Goal: Information Seeking & Learning: Check status

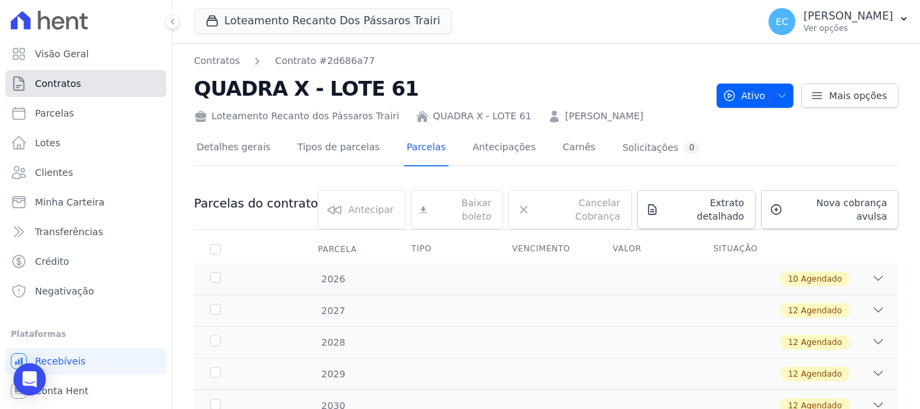
click at [81, 84] on link "Contratos" at bounding box center [85, 83] width 161 height 27
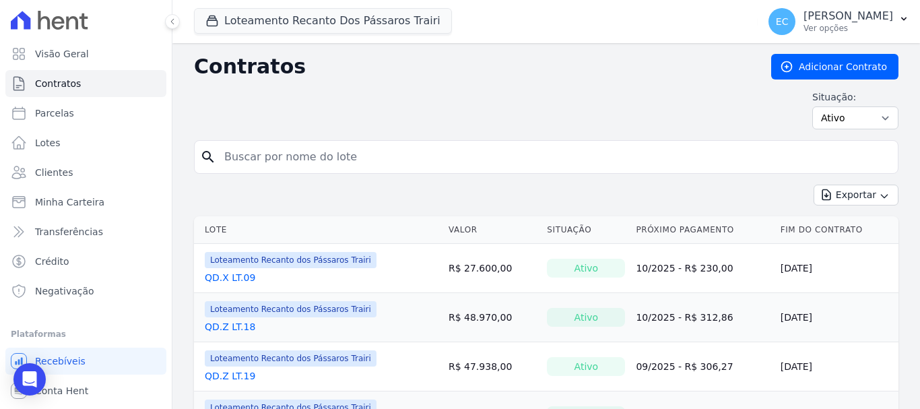
click at [248, 151] on input "search" at bounding box center [554, 156] width 676 height 27
type input "z"
click at [228, 279] on link "QD.Z LT.18" at bounding box center [230, 277] width 50 height 13
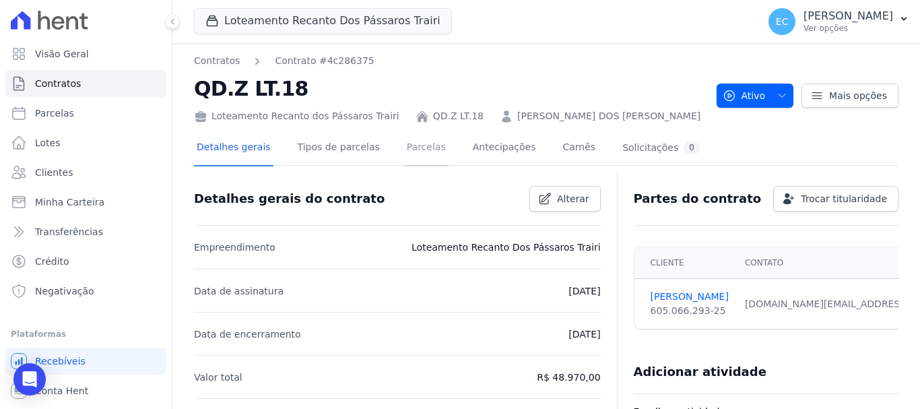
click at [407, 145] on link "Parcelas" at bounding box center [426, 149] width 44 height 36
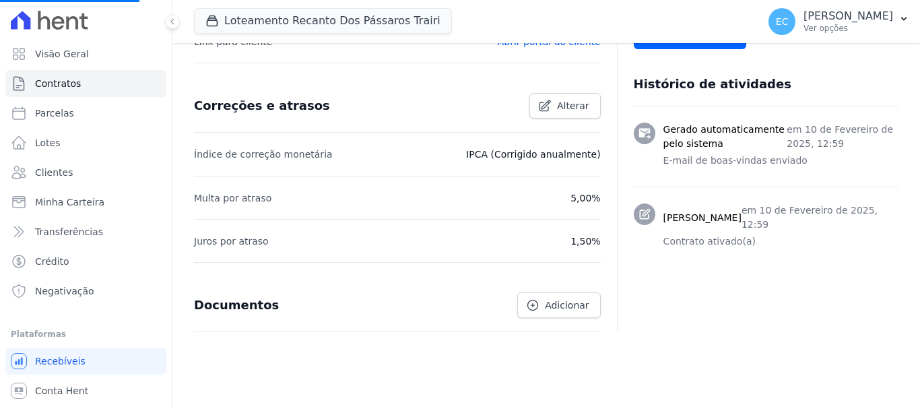
scroll to position [528, 0]
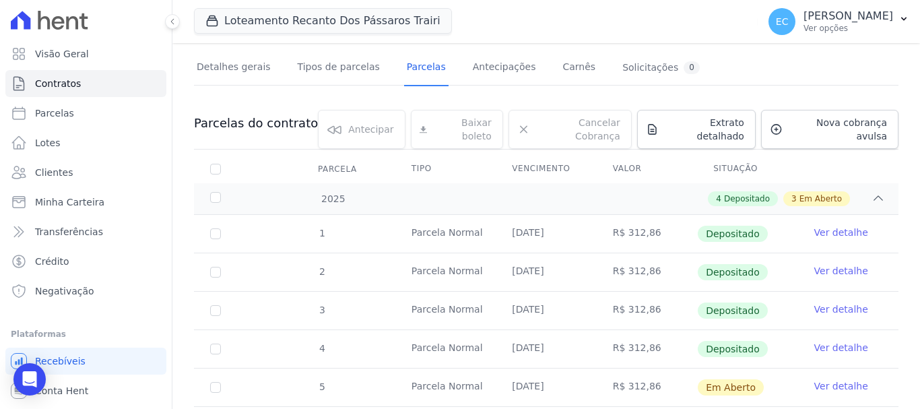
scroll to position [67, 0]
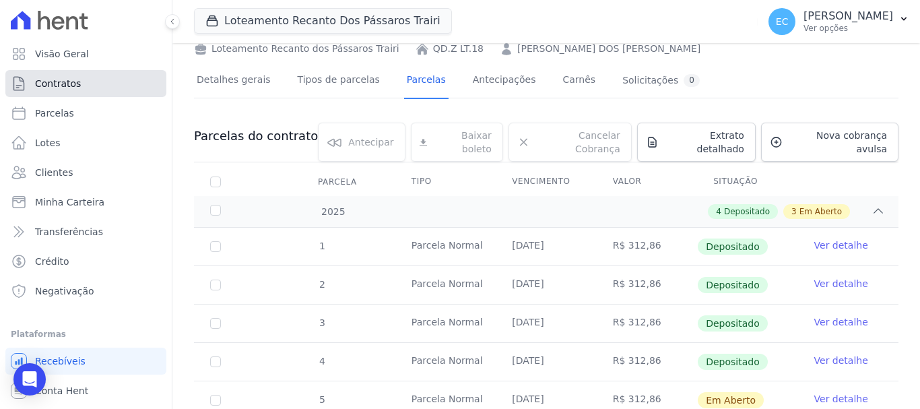
click at [83, 87] on link "Contratos" at bounding box center [85, 83] width 161 height 27
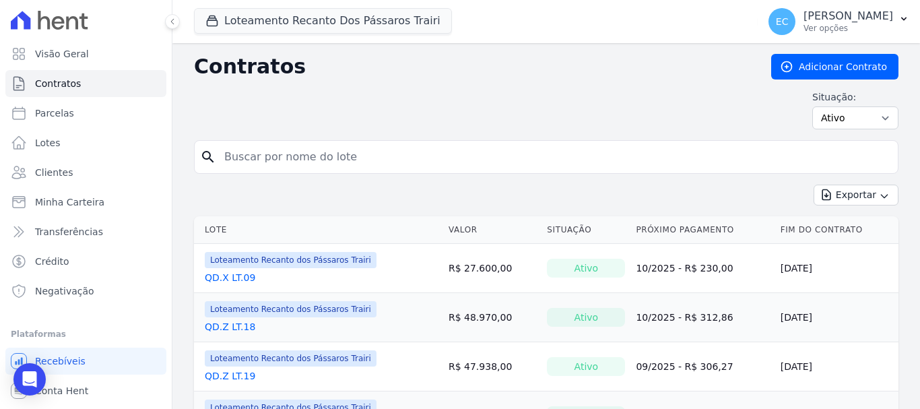
click at [250, 156] on input "search" at bounding box center [554, 156] width 676 height 27
type input "c"
type input "v"
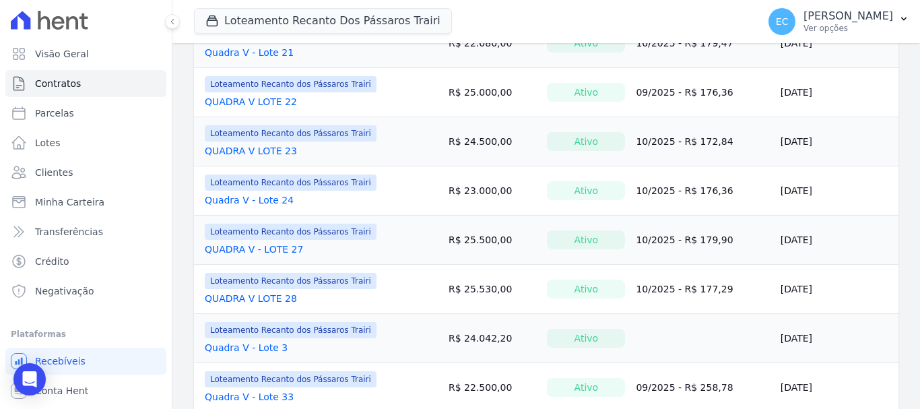
scroll to position [1122, 0]
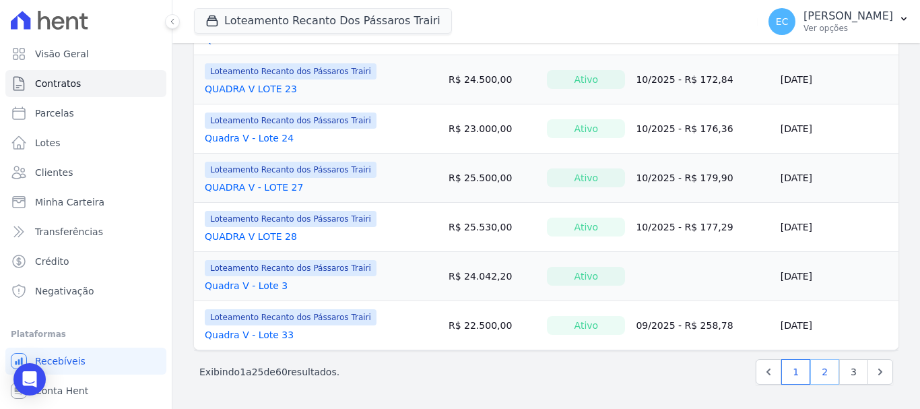
click at [810, 367] on link "2" at bounding box center [824, 372] width 29 height 26
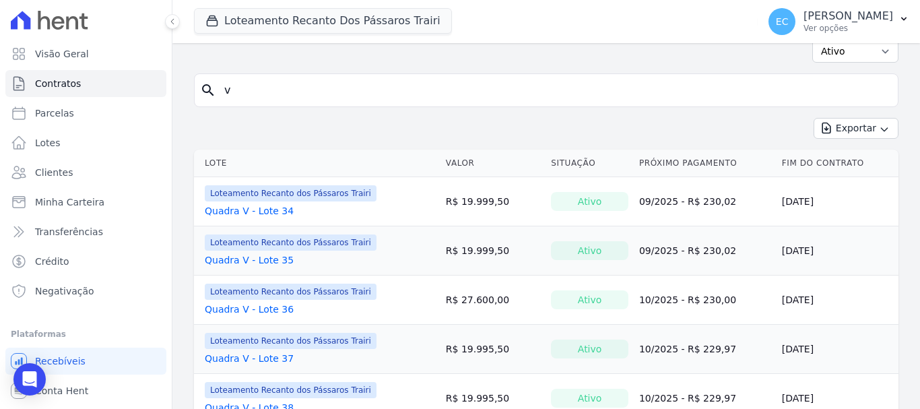
scroll to position [202, 0]
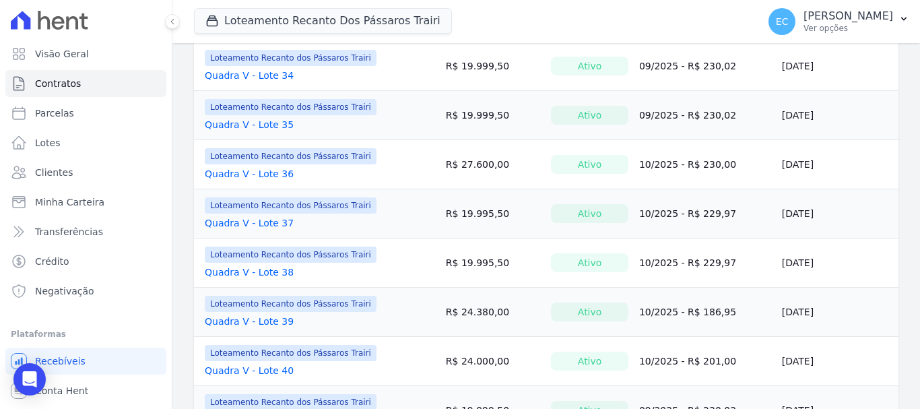
click at [275, 173] on link "Quadra V - Lote 36" at bounding box center [249, 173] width 89 height 13
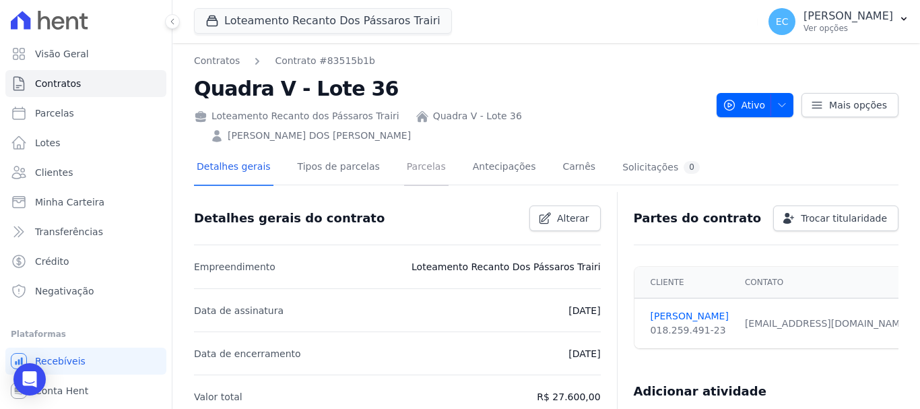
click at [404, 150] on link "Parcelas" at bounding box center [426, 168] width 44 height 36
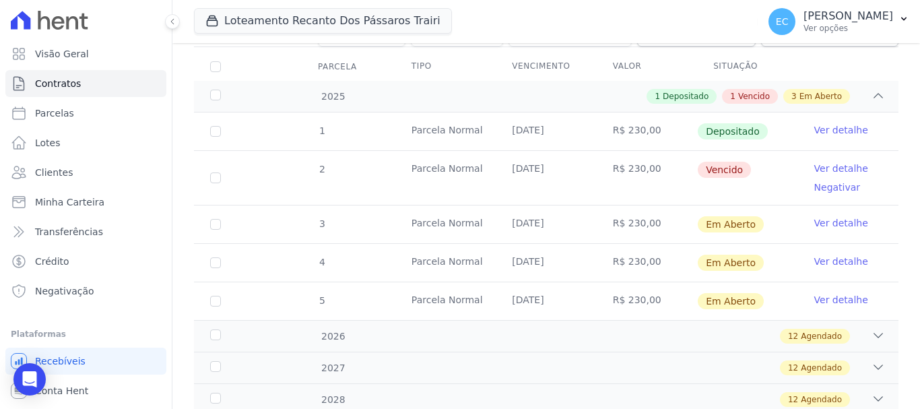
scroll to position [135, 0]
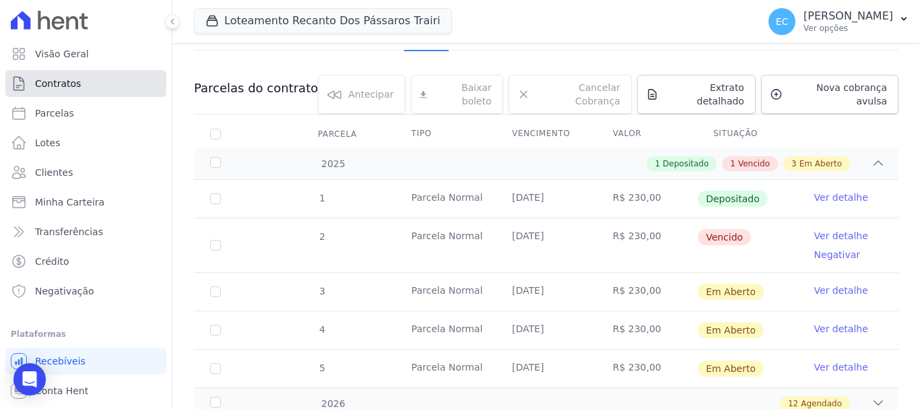
click at [83, 79] on link "Contratos" at bounding box center [85, 83] width 161 height 27
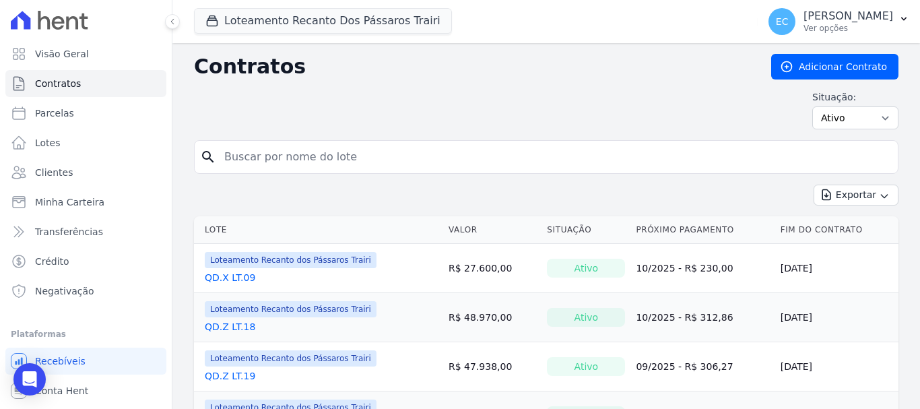
click at [248, 152] on input "search" at bounding box center [554, 156] width 676 height 27
type input "V"
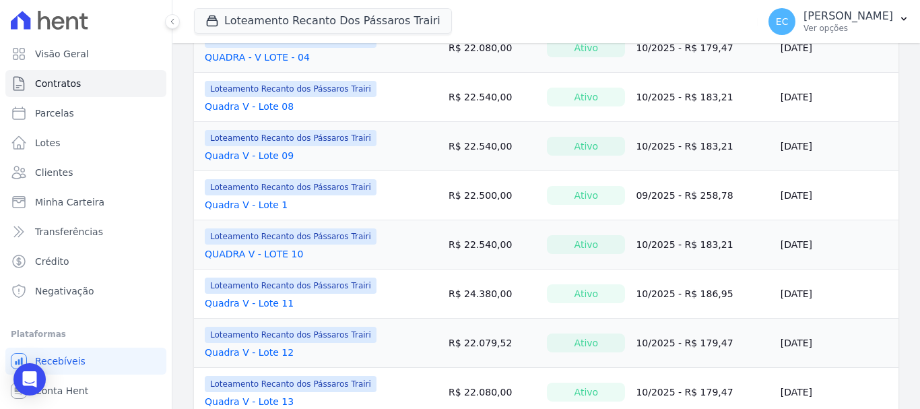
scroll to position [337, 0]
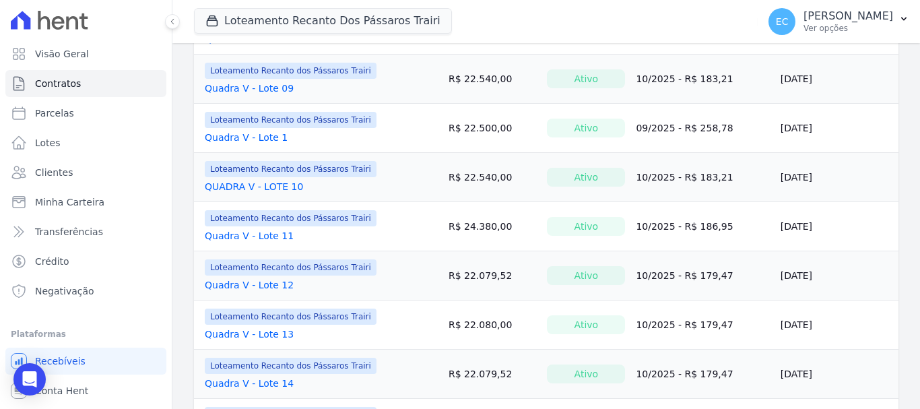
click at [268, 232] on link "Quadra V - Lote 11" at bounding box center [249, 235] width 89 height 13
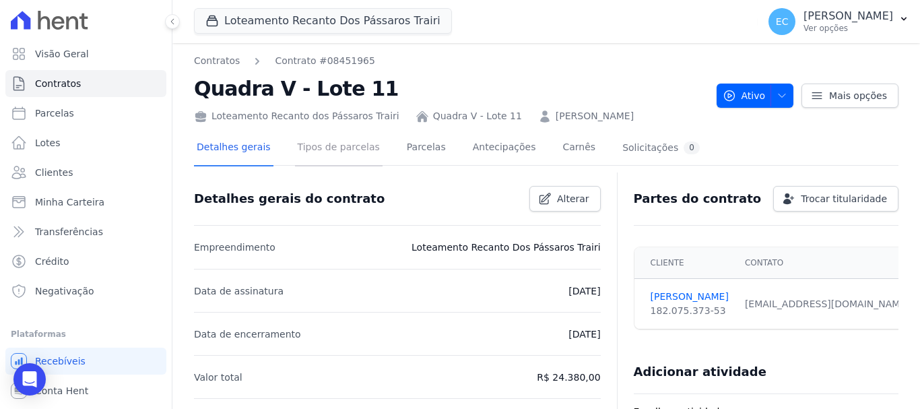
click at [335, 145] on link "Tipos de parcelas" at bounding box center [339, 149] width 88 height 36
click at [413, 145] on link "Parcelas" at bounding box center [426, 149] width 44 height 36
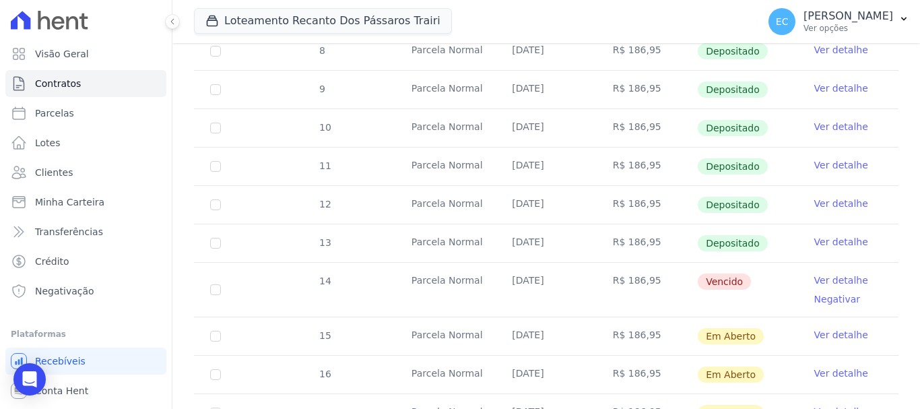
scroll to position [404, 0]
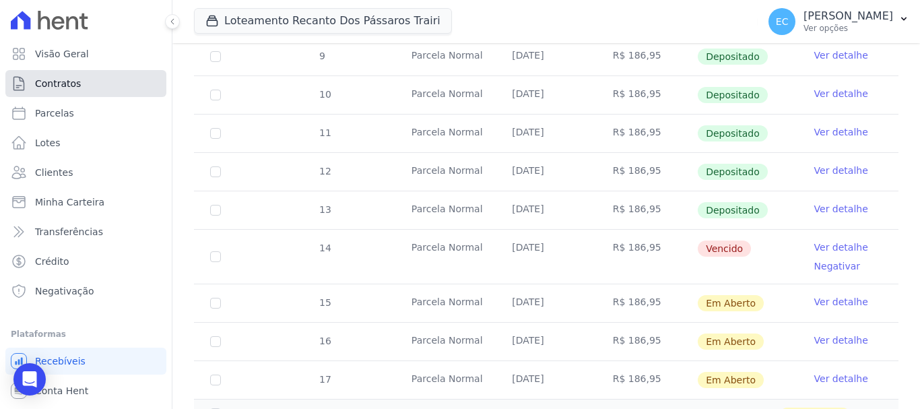
click at [81, 85] on link "Contratos" at bounding box center [85, 83] width 161 height 27
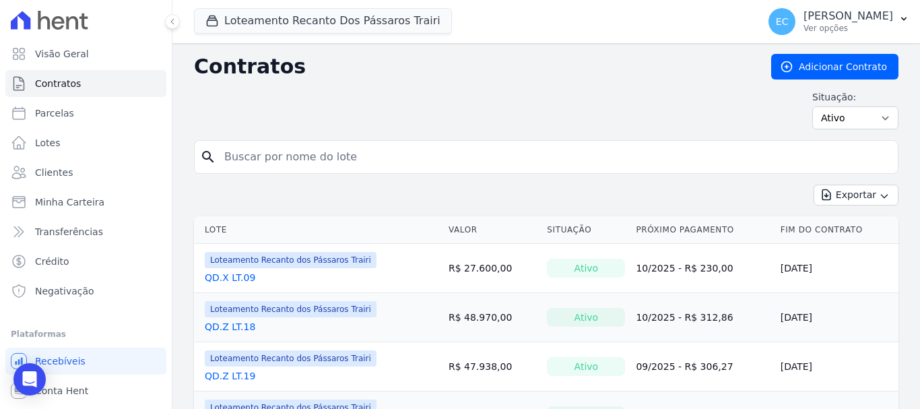
click at [279, 153] on input "search" at bounding box center [554, 156] width 676 height 27
type input "x"
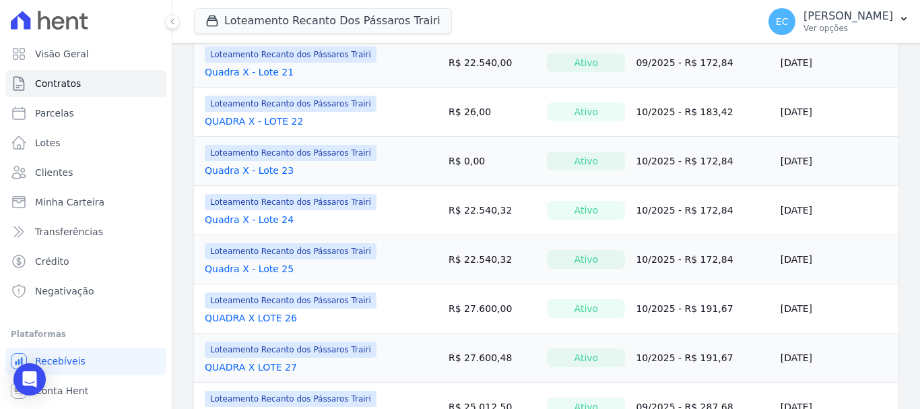
scroll to position [1128, 0]
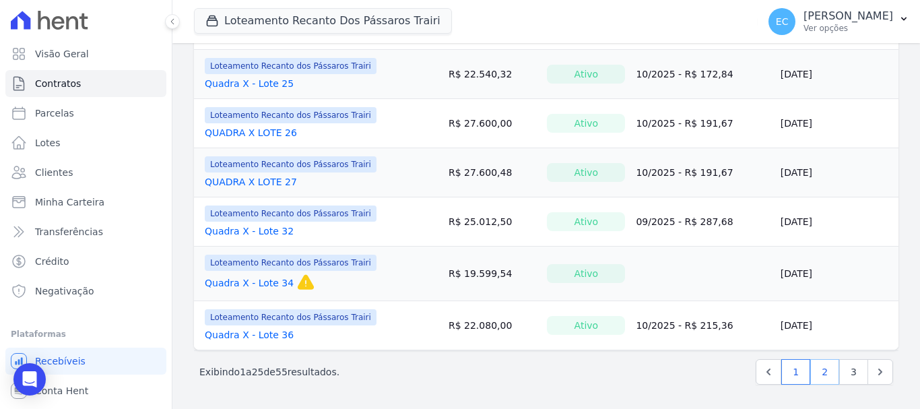
click at [816, 373] on link "2" at bounding box center [824, 372] width 29 height 26
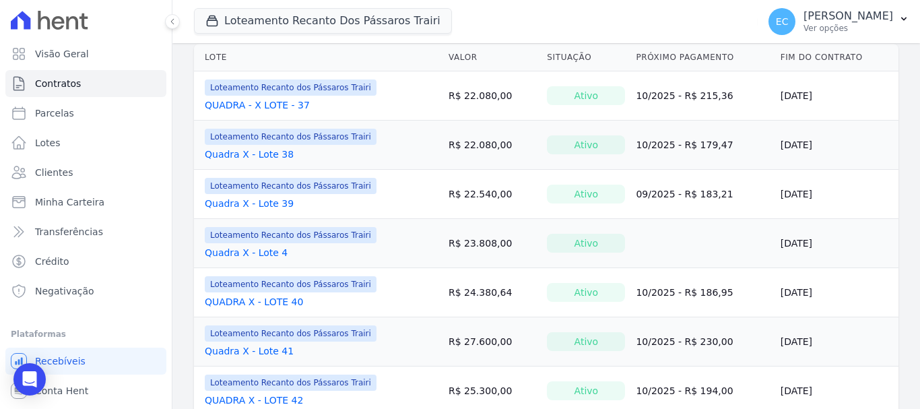
scroll to position [202, 0]
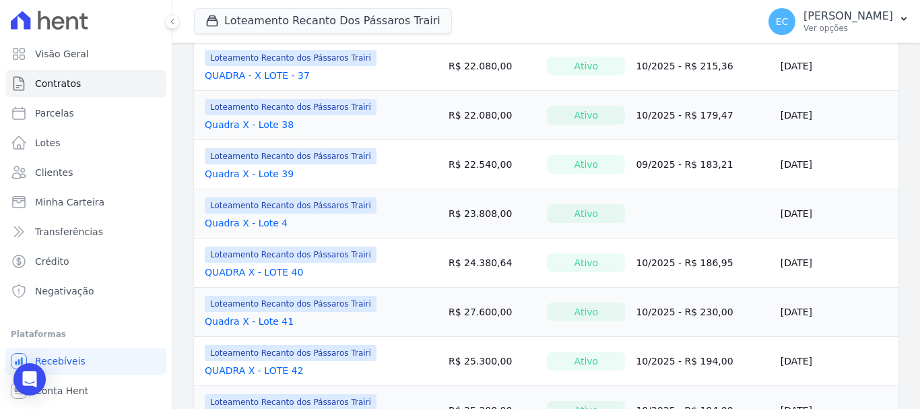
click at [277, 265] on div "Loteamento Recanto dos Pássaros Trairi QUADRA X - LOTE 40" at bounding box center [291, 262] width 172 height 32
click at [275, 267] on link "QUADRA X - LOTE 40" at bounding box center [254, 271] width 98 height 13
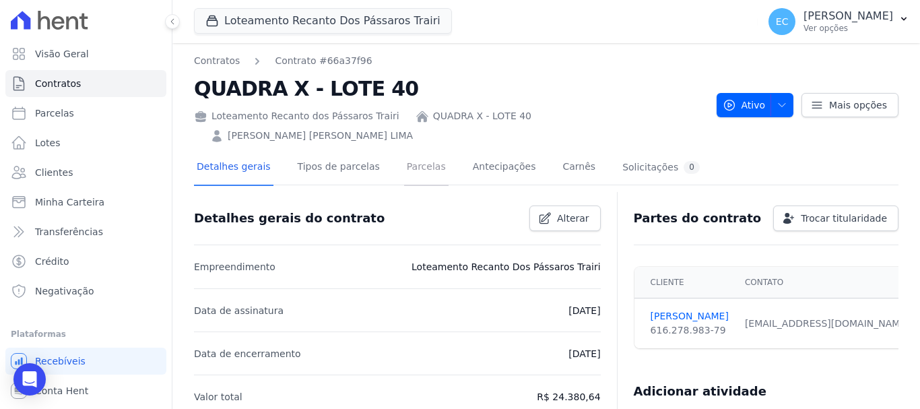
click at [404, 150] on link "Parcelas" at bounding box center [426, 168] width 44 height 36
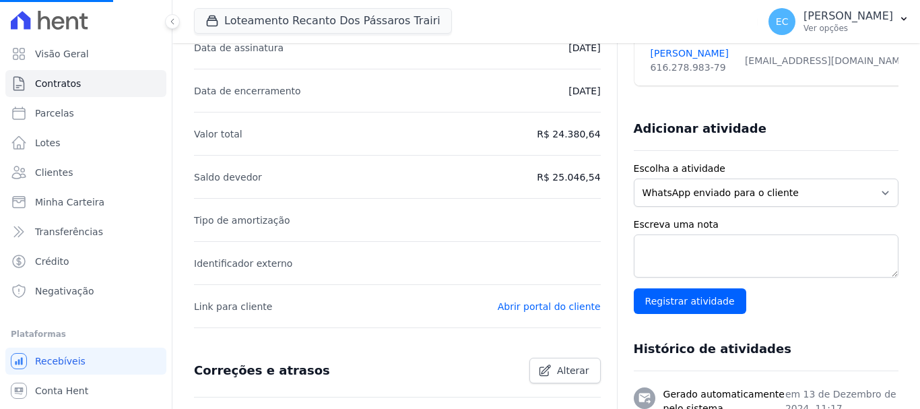
scroll to position [269, 0]
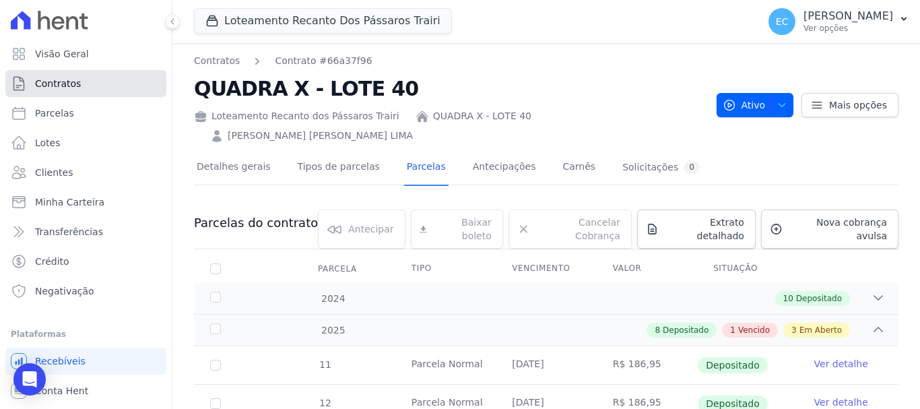
click at [90, 77] on link "Contratos" at bounding box center [85, 83] width 161 height 27
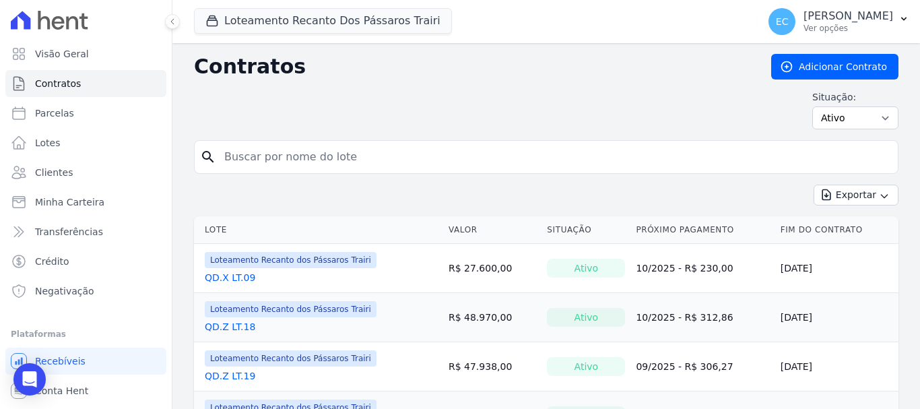
click at [325, 165] on input "search" at bounding box center [554, 156] width 676 height 27
type input "z"
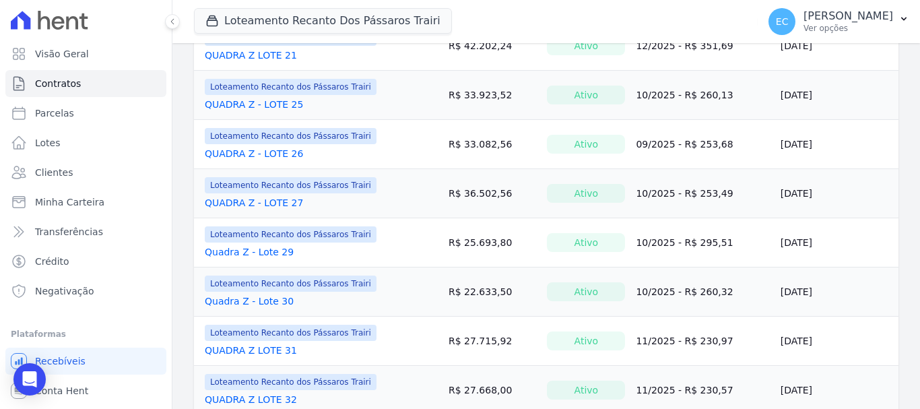
scroll to position [875, 0]
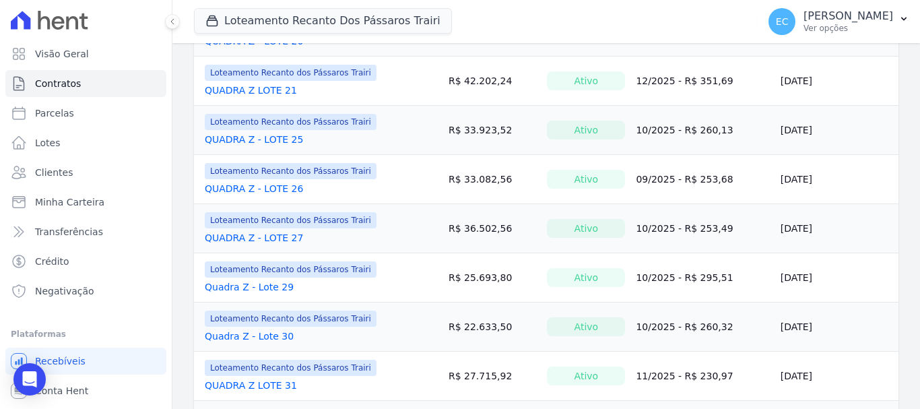
click at [268, 133] on link "QUADRA Z - LOTE 25" at bounding box center [254, 139] width 98 height 13
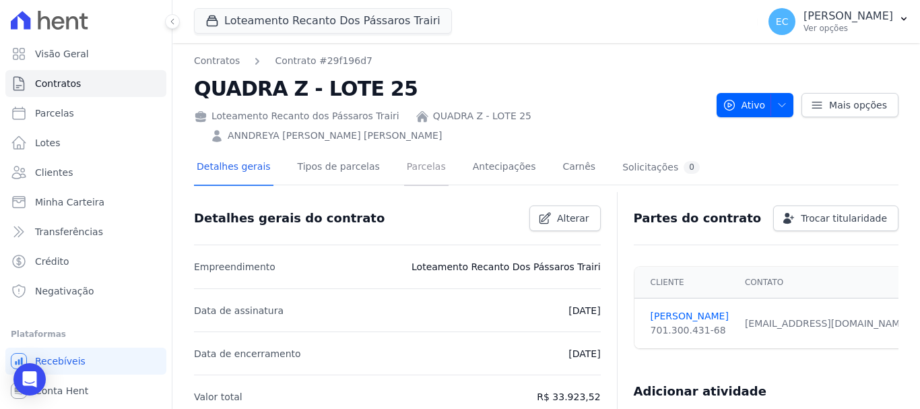
click at [409, 172] on link "Parcelas" at bounding box center [426, 168] width 44 height 36
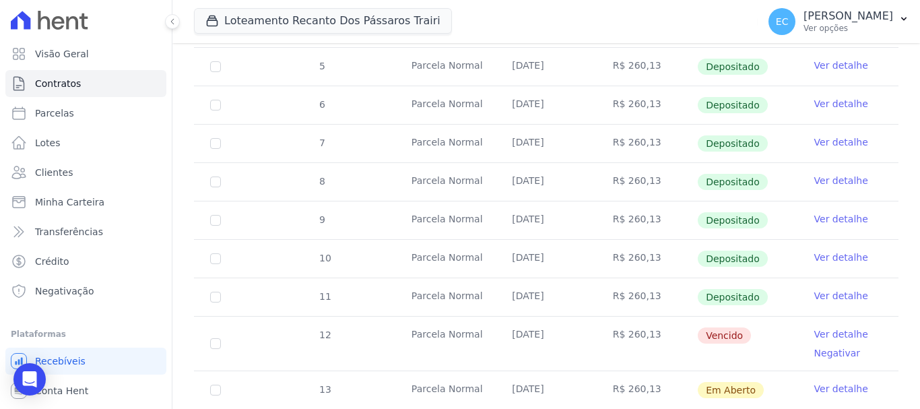
scroll to position [471, 0]
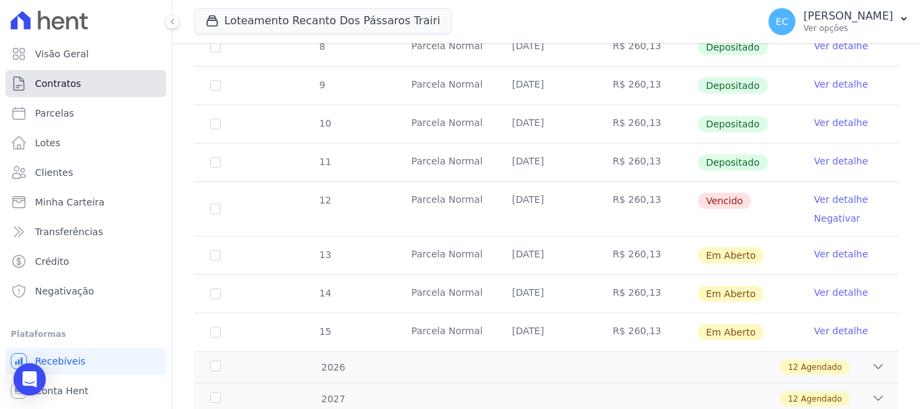
click at [76, 86] on span "Contratos" at bounding box center [58, 83] width 46 height 13
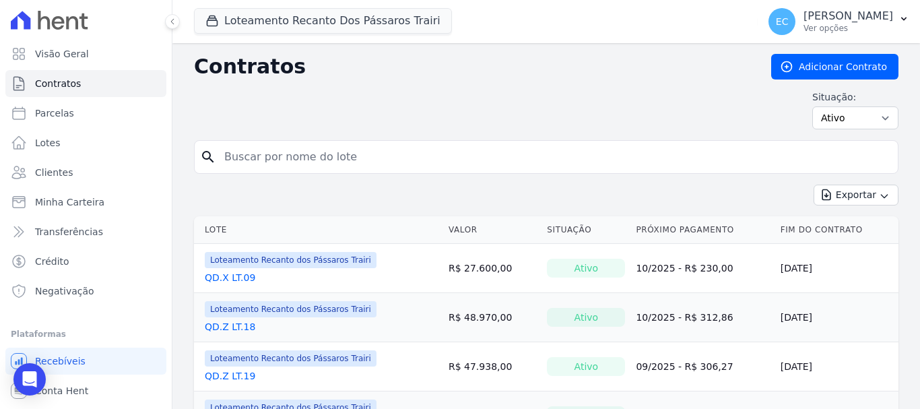
click at [259, 155] on input "search" at bounding box center [554, 156] width 676 height 27
type input "X"
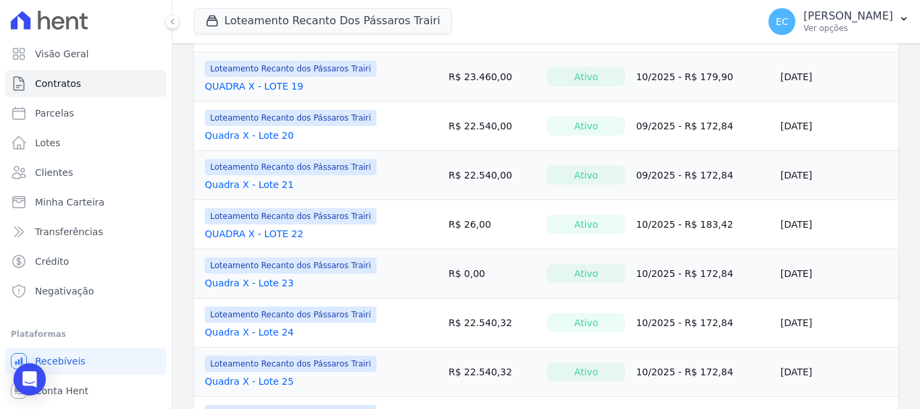
scroll to position [875, 0]
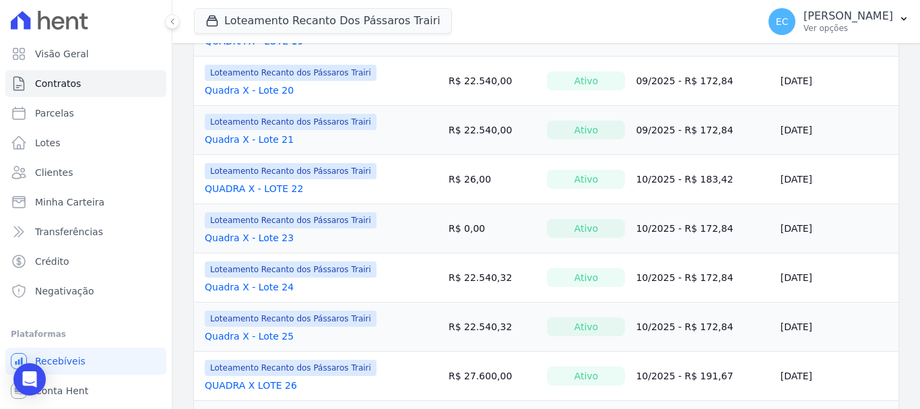
click at [272, 191] on link "QUADRA X - LOTE 22" at bounding box center [254, 188] width 98 height 13
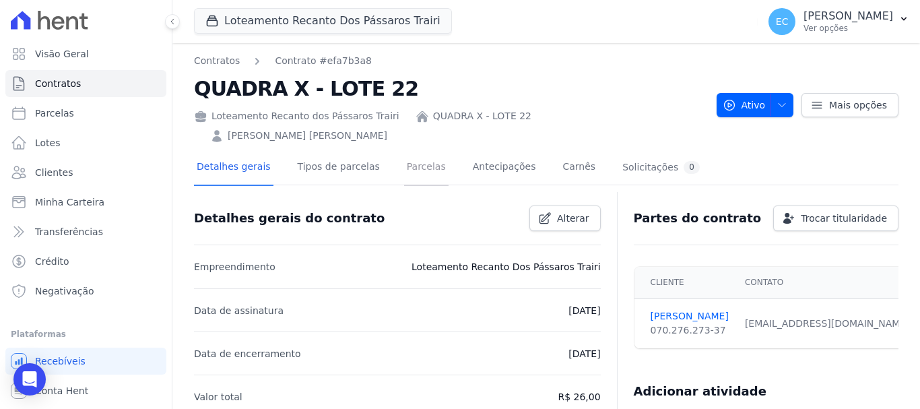
click at [419, 150] on link "Parcelas" at bounding box center [426, 168] width 44 height 36
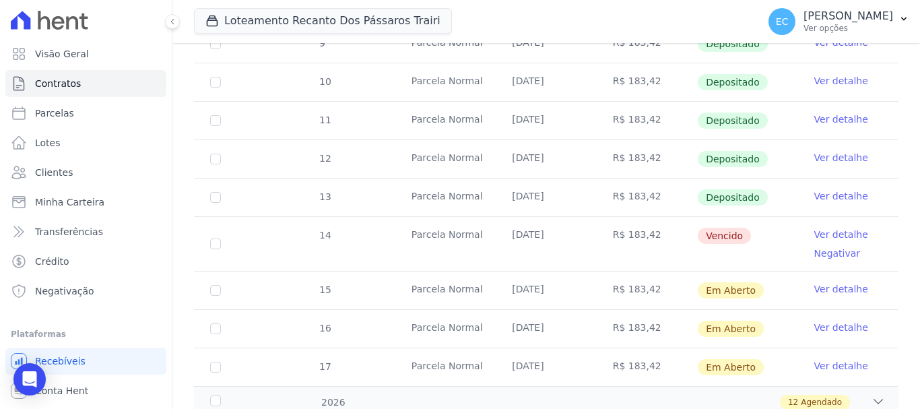
scroll to position [471, 0]
